Goal: Register for event/course

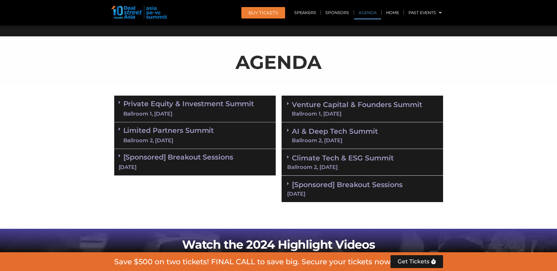
scroll to position [294, 0]
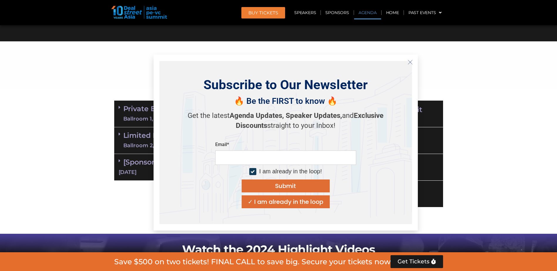
click at [369, 62] on icon "Close" at bounding box center [410, 62] width 5 height 5
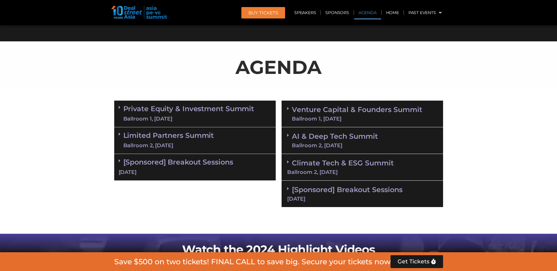
click at [369, 111] on link "Venture Capital & Founders​ Summit Ballroom 1, [DATE]" at bounding box center [357, 113] width 130 height 15
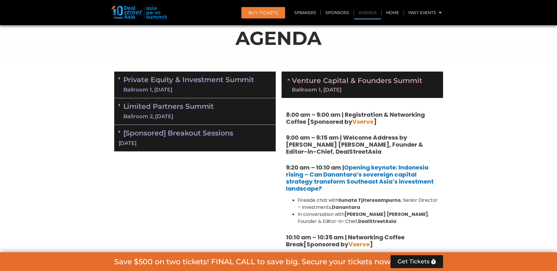
scroll to position [323, 0]
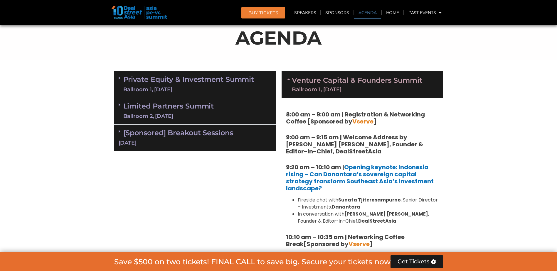
click at [369, 82] on link "Venture Capital & Founders​ Summit Ballroom 1, [DATE]" at bounding box center [357, 84] width 130 height 15
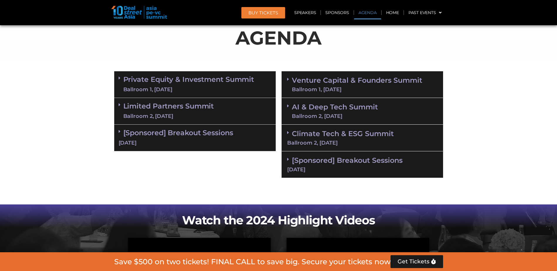
click at [369, 110] on div "AI & Deep Tech Summit Ballroom 2, [DATE]" at bounding box center [363, 111] width 162 height 27
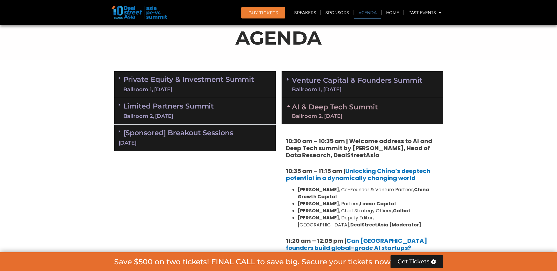
click at [369, 110] on div "AI & Deep Tech Summit Ballroom 2, [DATE]" at bounding box center [363, 111] width 162 height 26
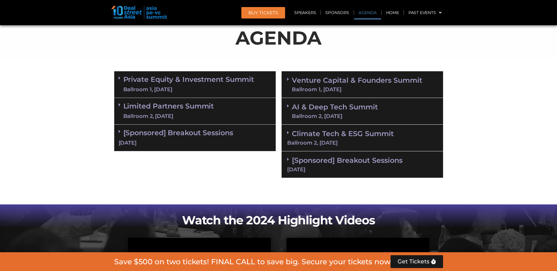
click at [369, 134] on div "Climate Tech & ESG Summit Ballroom 2, [DATE]" at bounding box center [363, 138] width 162 height 27
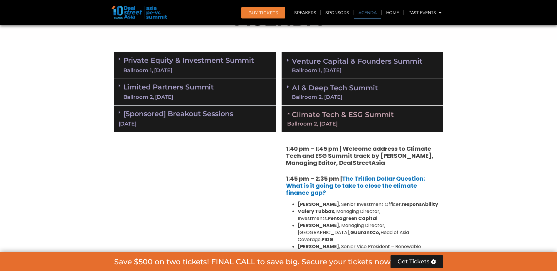
scroll to position [352, 0]
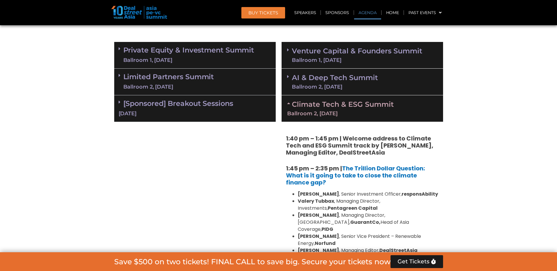
click at [369, 109] on div "Climate Tech & ESG Summit Ballroom 2, [DATE]" at bounding box center [363, 108] width 162 height 26
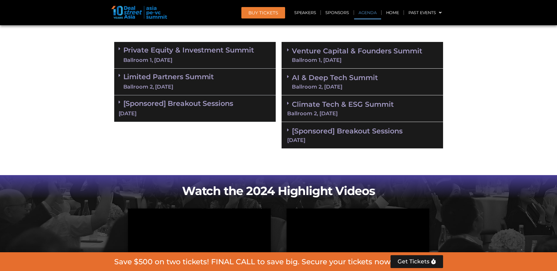
click at [346, 109] on div "Climate Tech & ESG Summit Ballroom 2, [DATE]" at bounding box center [363, 108] width 162 height 27
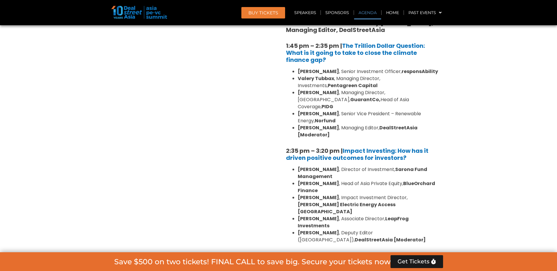
scroll to position [294, 0]
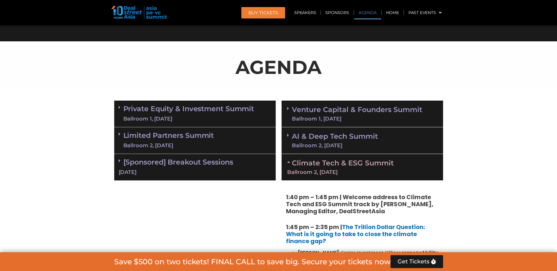
drag, startPoint x: 327, startPoint y: 164, endPoint x: 327, endPoint y: 167, distance: 3.3
click at [327, 164] on link "Climate Tech & ESG Summit Ballroom 2, [DATE]" at bounding box center [362, 167] width 150 height 16
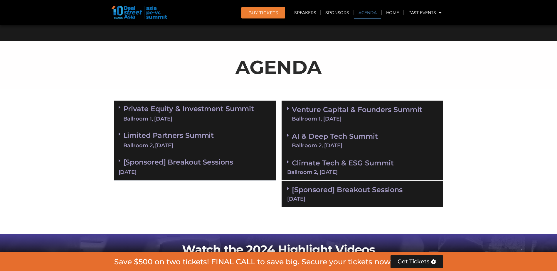
click at [336, 141] on link "AI & Deep Tech Summit Ballroom 2, [DATE]" at bounding box center [335, 140] width 86 height 15
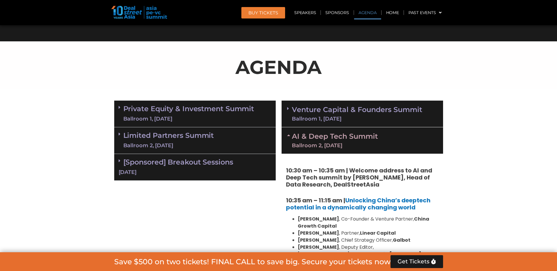
click at [356, 114] on link "Venture Capital & Founders​ Summit Ballroom 1, [DATE]" at bounding box center [357, 113] width 130 height 15
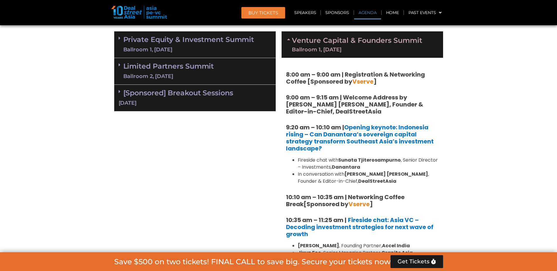
scroll to position [352, 0]
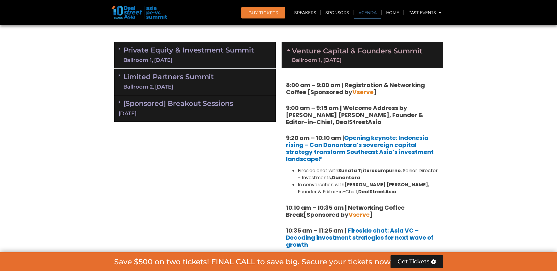
click at [369, 56] on link "Venture Capital & Founders​ Summit Ballroom 1, [DATE]" at bounding box center [357, 55] width 130 height 15
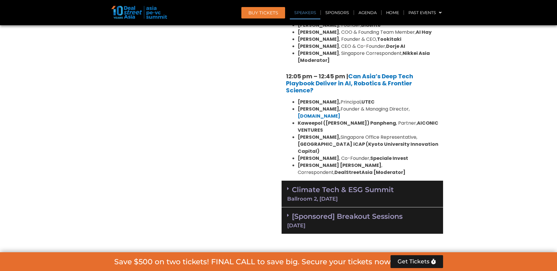
scroll to position [558, 0]
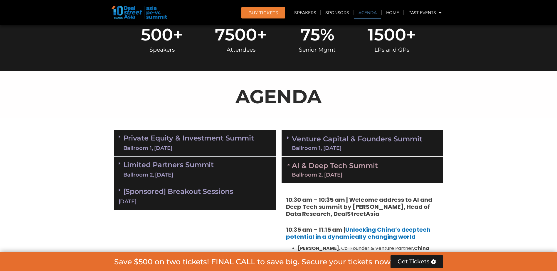
click at [352, 149] on div "Ballroom 1, [DATE]" at bounding box center [357, 148] width 130 height 5
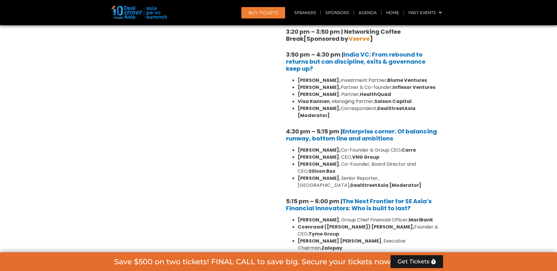
scroll to position [969, 0]
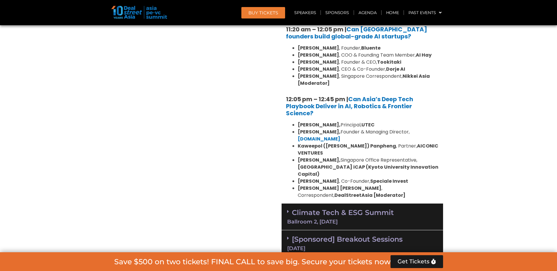
scroll to position [1439, 0]
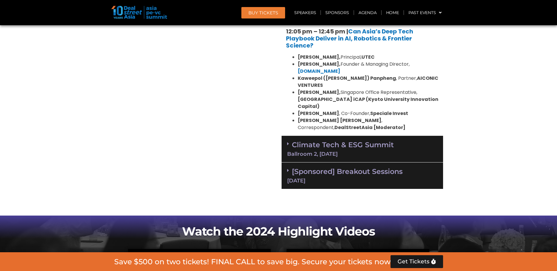
click at [369, 165] on div "[DATE]" at bounding box center [362, 180] width 150 height 5
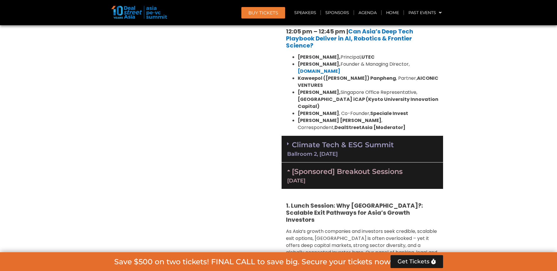
click at [369, 165] on div "[DATE]" at bounding box center [362, 180] width 150 height 5
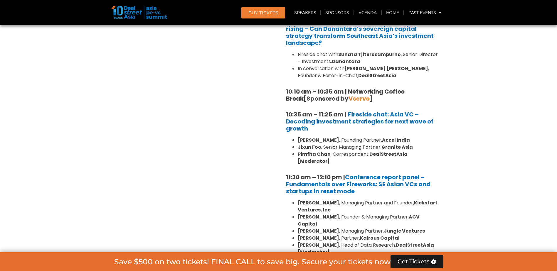
scroll to position [411, 0]
